Goal: Information Seeking & Learning: Learn about a topic

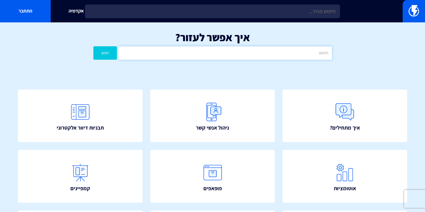
click at [224, 51] on input "text" at bounding box center [224, 52] width 213 height 13
type input "make"
click at [93, 46] on button "חפש" at bounding box center [105, 52] width 24 height 13
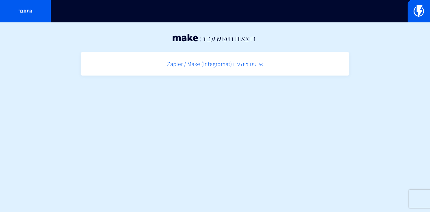
click at [229, 70] on link "אינטגרציה עם (Zapier / Make (Integromat" at bounding box center [215, 64] width 263 height 18
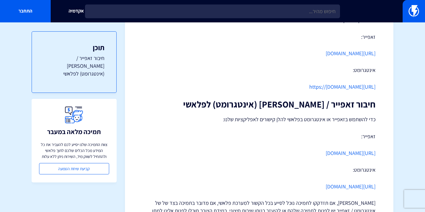
scroll to position [178, 0]
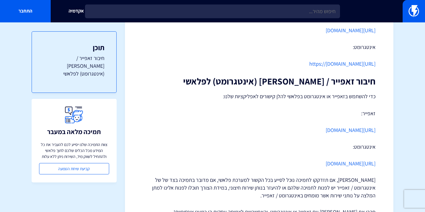
click at [339, 160] on link "https://www.make.com/en/hq/app-invitation/5e2a2636d7f15b81f32d45ff702c2334" at bounding box center [351, 163] width 50 height 7
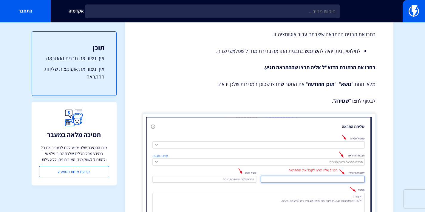
scroll to position [3352, 0]
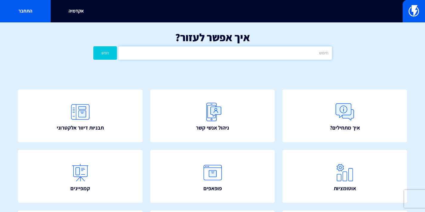
click at [242, 55] on input "text" at bounding box center [224, 52] width 213 height 13
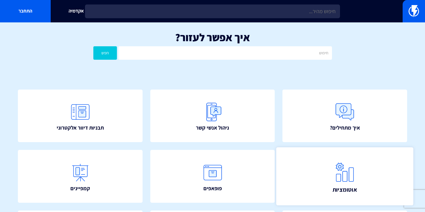
click at [334, 179] on img at bounding box center [345, 172] width 26 height 26
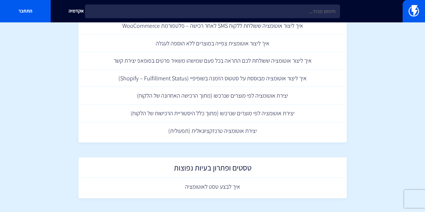
scroll to position [787, 0]
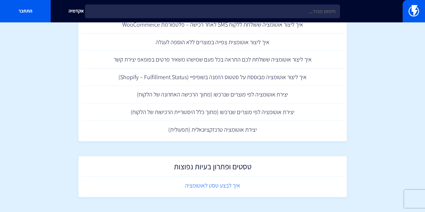
click at [189, 191] on link "איך לבצע טסט לאוטומציה" at bounding box center [212, 186] width 263 height 18
click at [418, 9] on img at bounding box center [414, 11] width 10 height 12
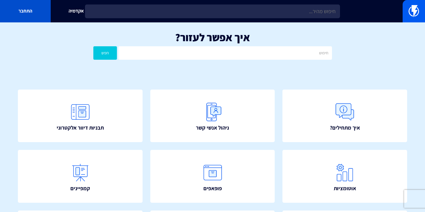
click at [31, 16] on link "התחבר" at bounding box center [25, 11] width 51 height 22
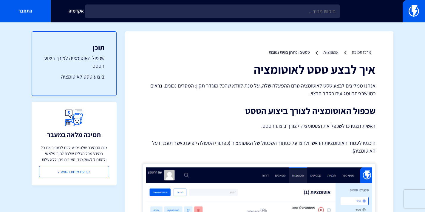
click at [304, 20] on div "אקדמיה התחבר" at bounding box center [212, 11] width 425 height 22
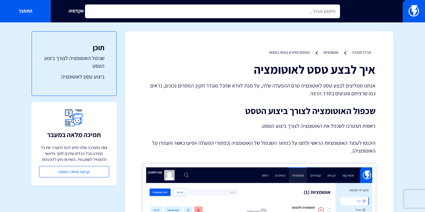
click at [307, 12] on input "text" at bounding box center [212, 11] width 255 height 14
type input "make"
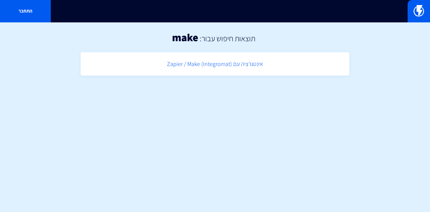
click at [202, 63] on link "אינטגרציה עם (Zapier / Make (Integromat" at bounding box center [215, 64] width 263 height 18
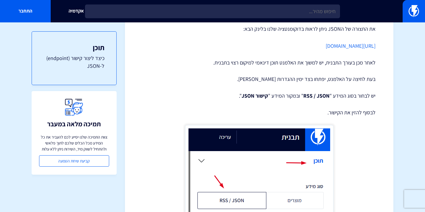
scroll to position [79, 0]
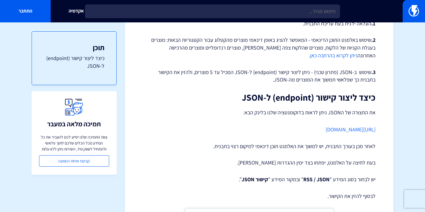
click at [346, 131] on link "[URL][DOMAIN_NAME]" at bounding box center [351, 129] width 50 height 7
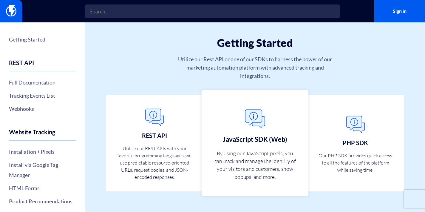
scroll to position [24, 0]
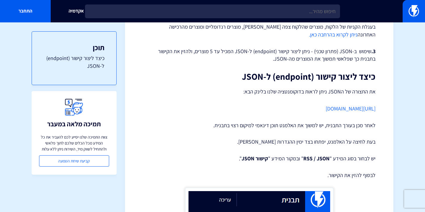
scroll to position [115, 0]
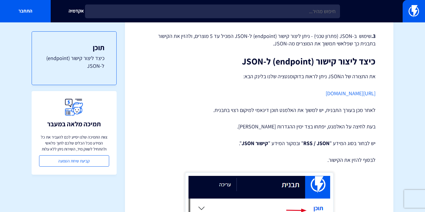
click at [349, 95] on link "[URL][DOMAIN_NAME]" at bounding box center [351, 93] width 50 height 7
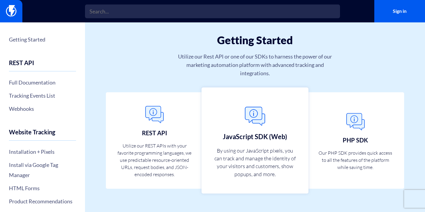
scroll to position [24, 0]
click at [255, 117] on img at bounding box center [255, 115] width 26 height 26
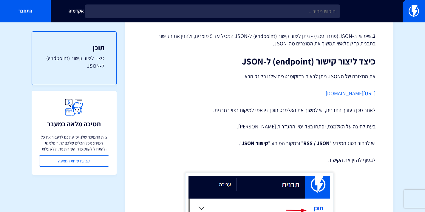
click at [332, 94] on link "https://flashy.app/docs/" at bounding box center [351, 93] width 50 height 7
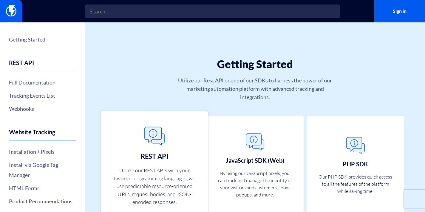
click at [156, 140] on img at bounding box center [154, 136] width 26 height 26
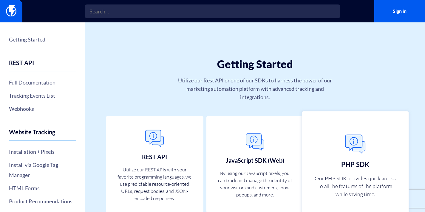
click at [336, 155] on link "PHP SDK Our PHP SDK provides quick access to all the features of the platform w…" at bounding box center [355, 164] width 107 height 106
